Goal: Task Accomplishment & Management: Manage account settings

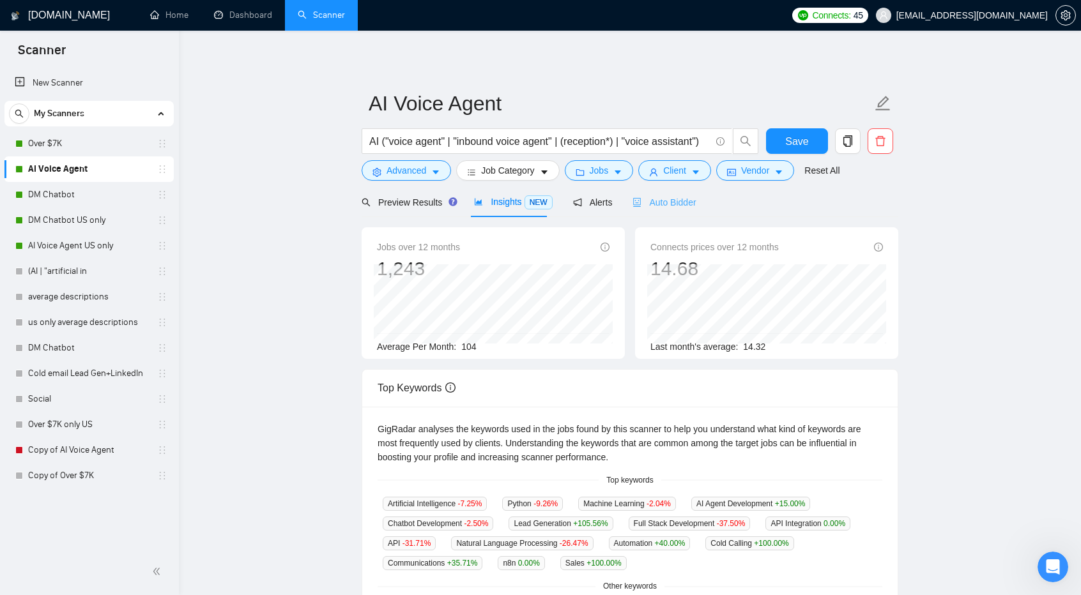
click at [659, 213] on div "Auto Bidder" at bounding box center [663, 202] width 63 height 30
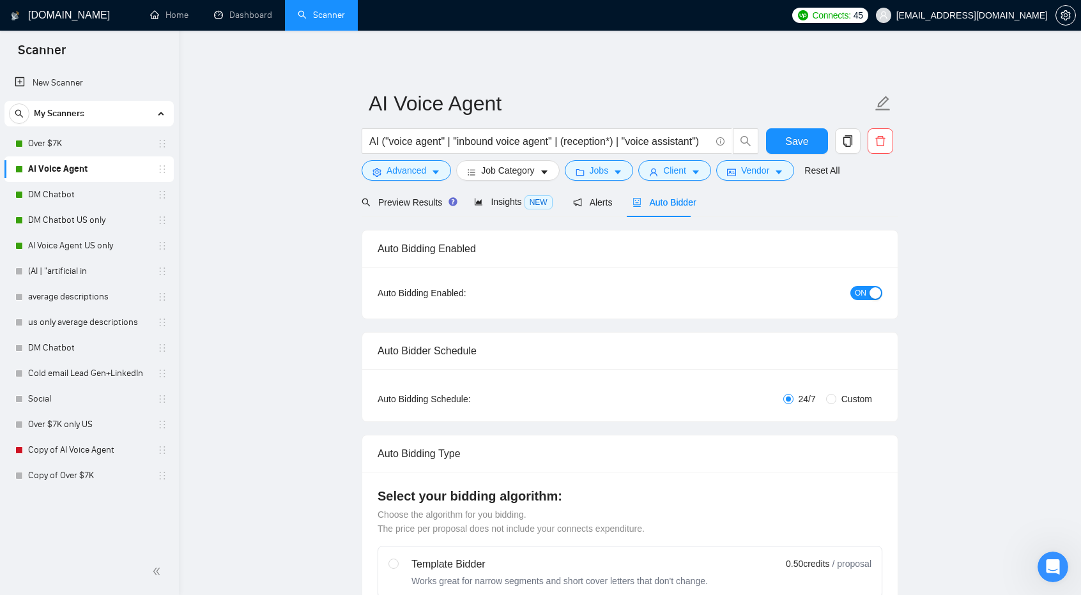
checkbox input "true"
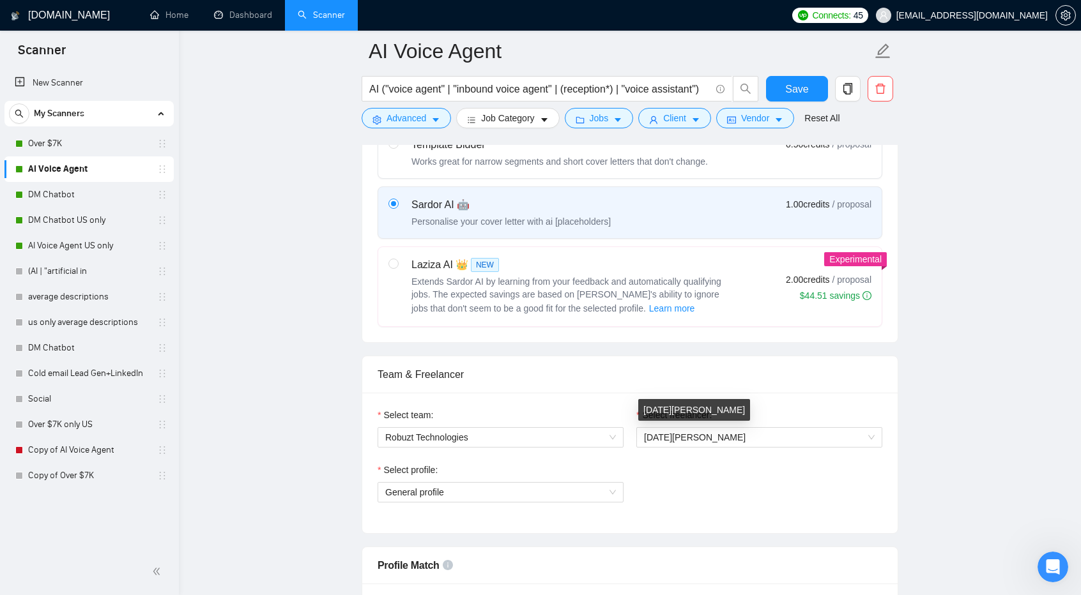
scroll to position [429, 0]
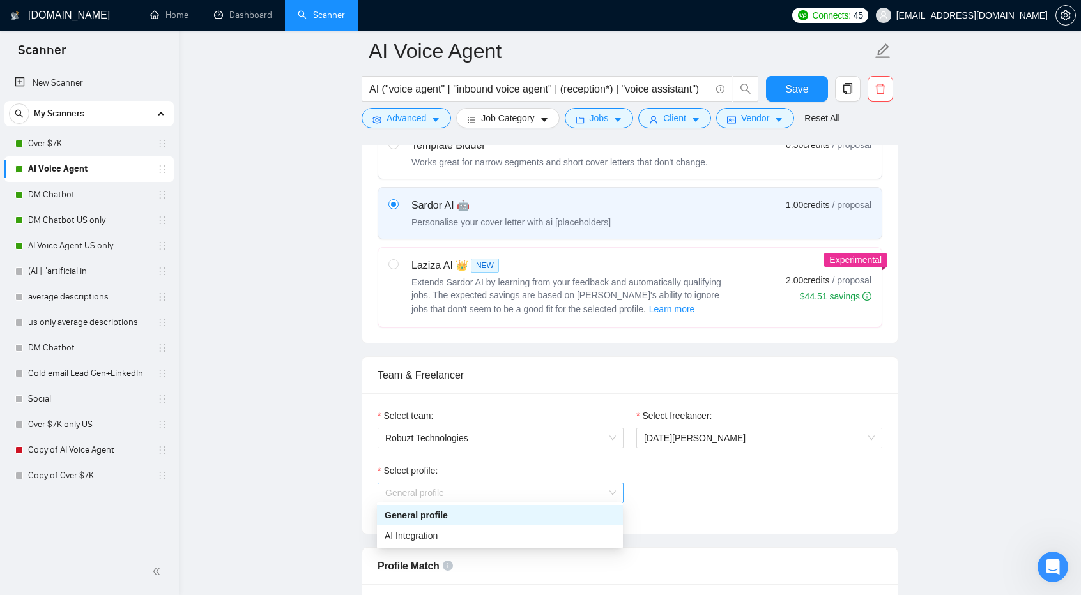
click at [535, 486] on span "General profile" at bounding box center [500, 493] width 231 height 19
click at [523, 532] on div "AI Integration" at bounding box center [500, 536] width 231 height 14
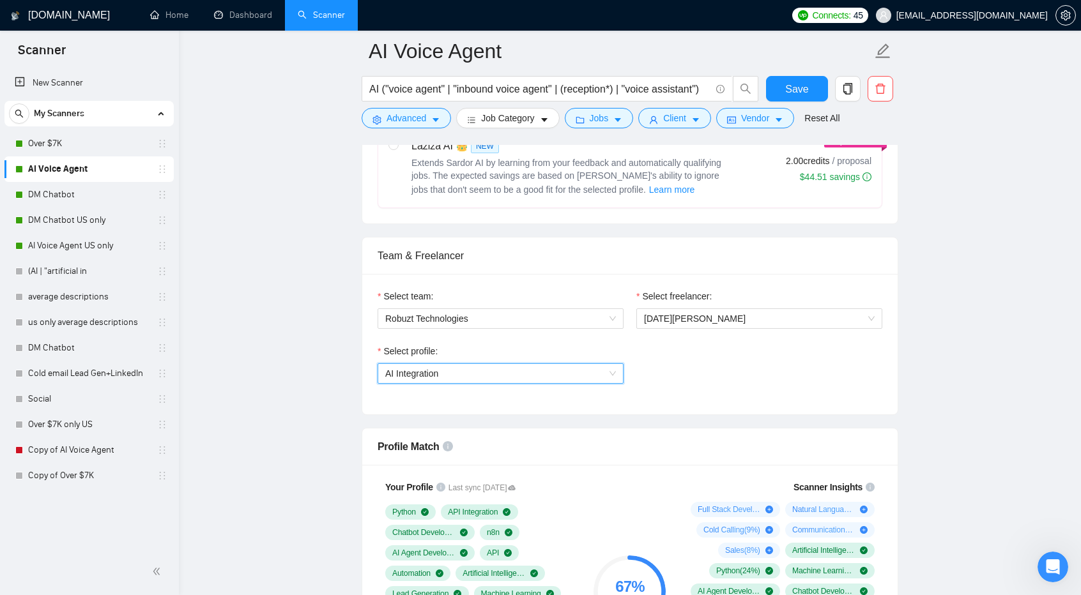
scroll to position [542, 0]
